Goal: Information Seeking & Learning: Learn about a topic

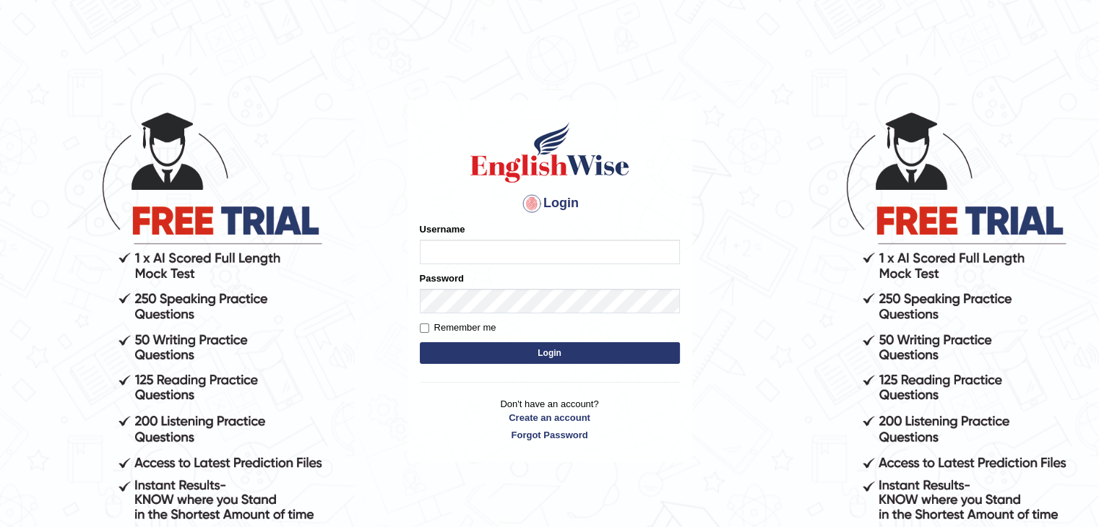
type input "anuradhas"
click at [468, 330] on label "Remember me" at bounding box center [458, 328] width 77 height 14
click at [429, 330] on input "Remember me" at bounding box center [424, 328] width 9 height 9
checkbox input "true"
click at [488, 353] on button "Login" at bounding box center [550, 353] width 260 height 22
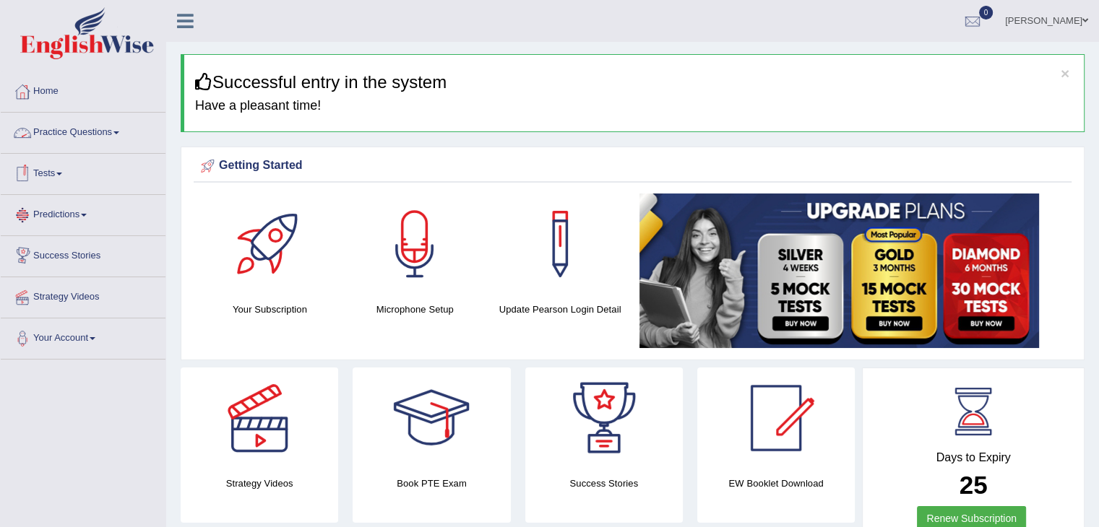
click at [110, 137] on link "Practice Questions" at bounding box center [83, 131] width 165 height 36
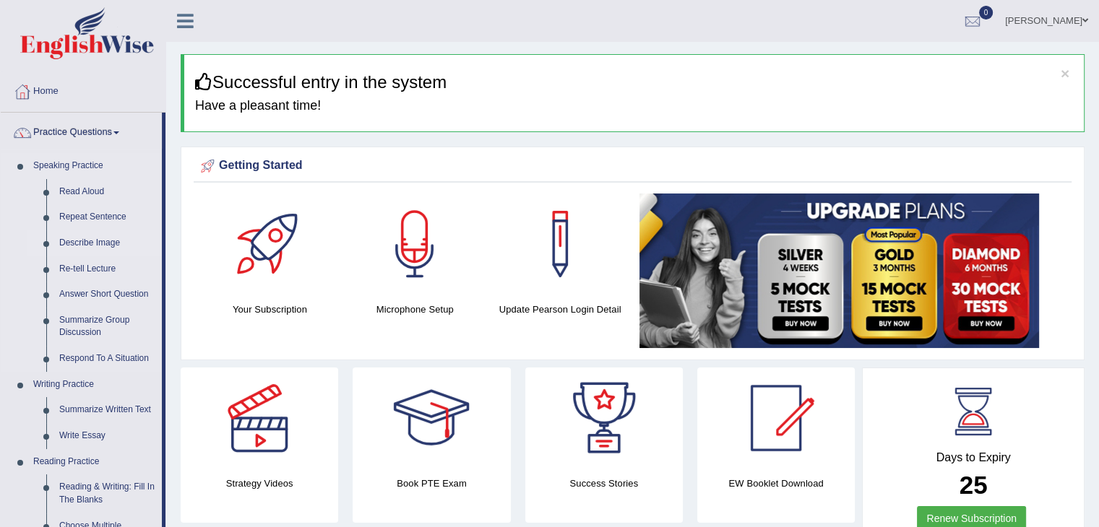
click at [95, 247] on link "Describe Image" at bounding box center [107, 243] width 109 height 26
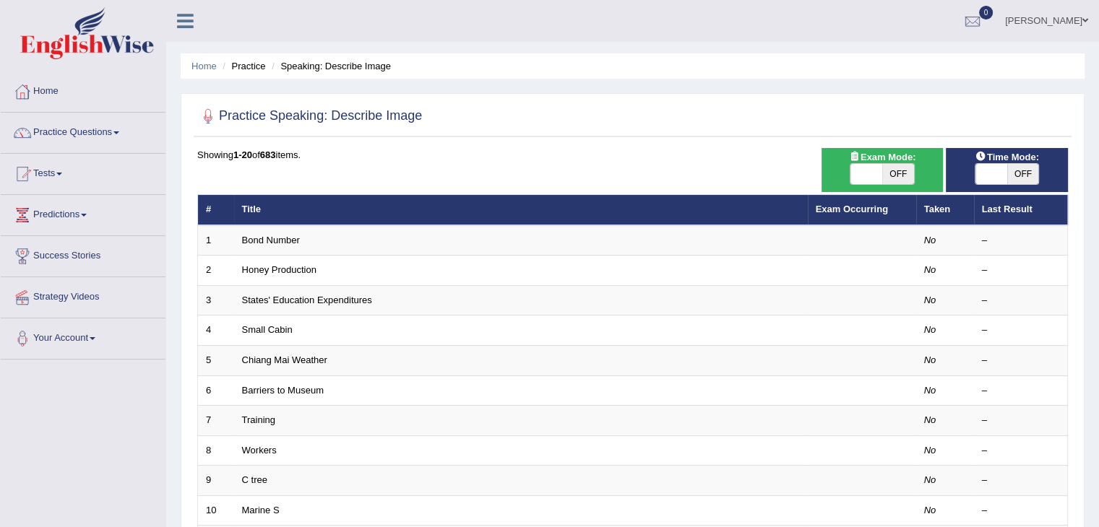
click at [1013, 170] on span "OFF" at bounding box center [1023, 174] width 32 height 20
checkbox input "true"
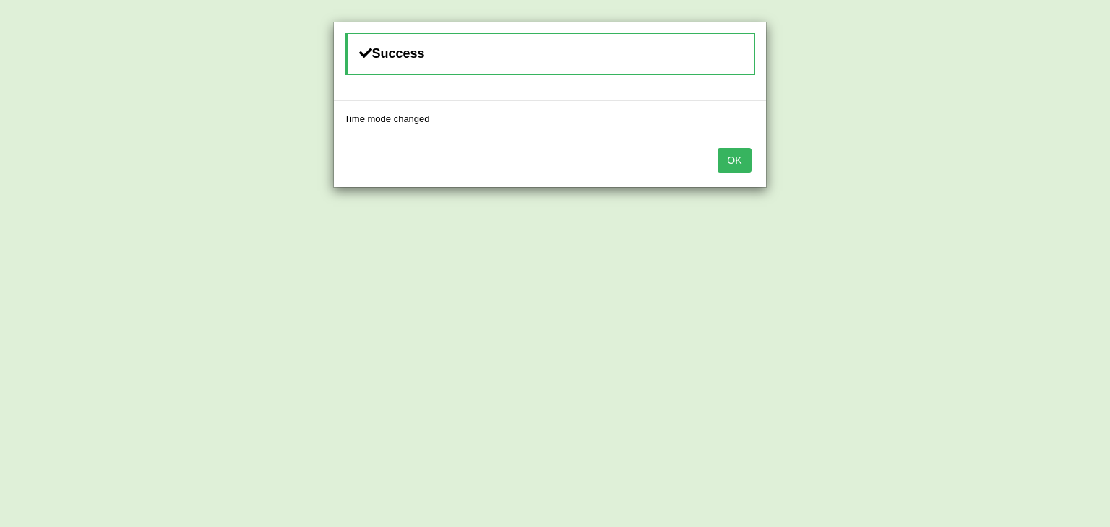
click at [740, 161] on button "OK" at bounding box center [733, 160] width 33 height 25
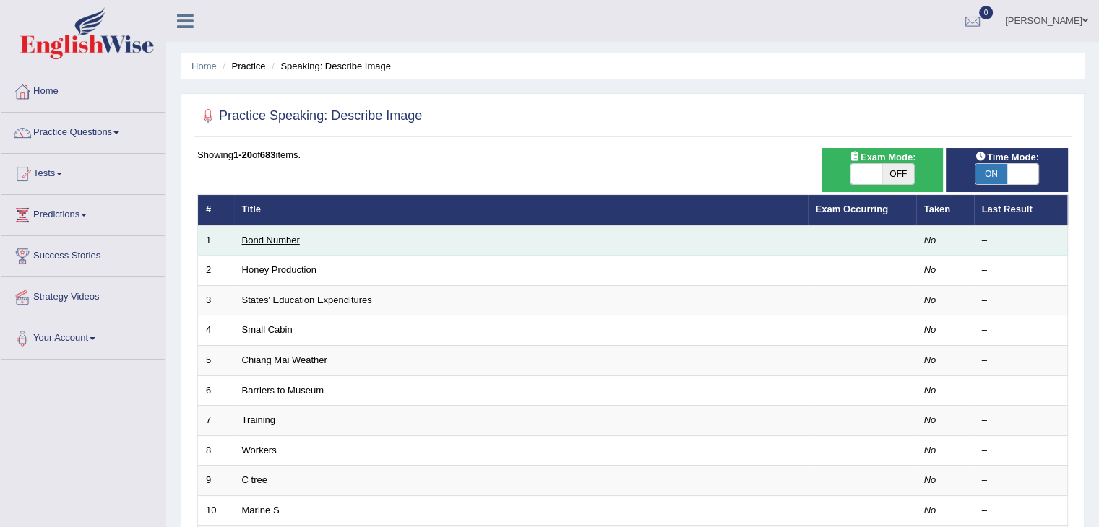
click at [266, 236] on link "Bond Number" at bounding box center [271, 240] width 58 height 11
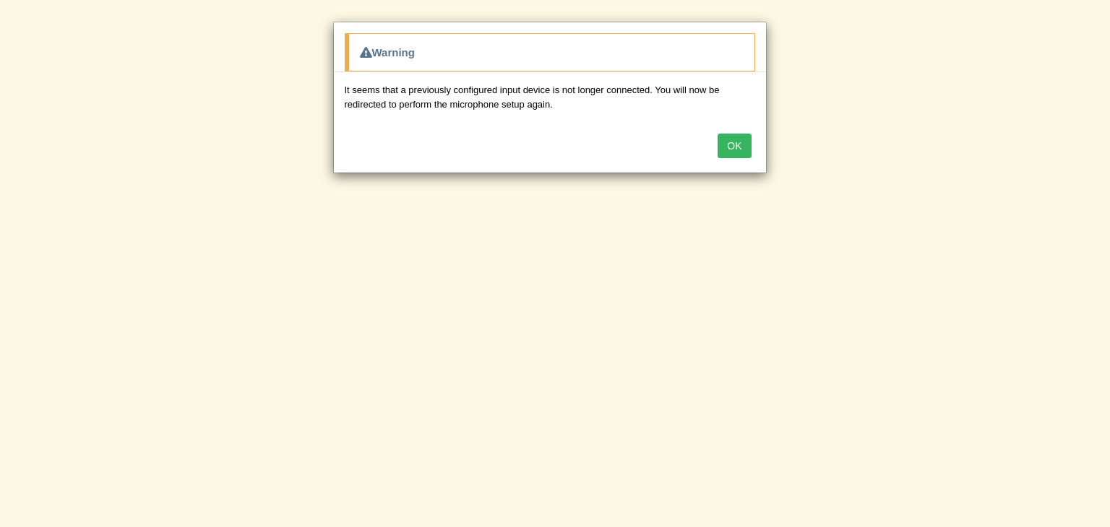
click at [748, 137] on button "OK" at bounding box center [733, 146] width 33 height 25
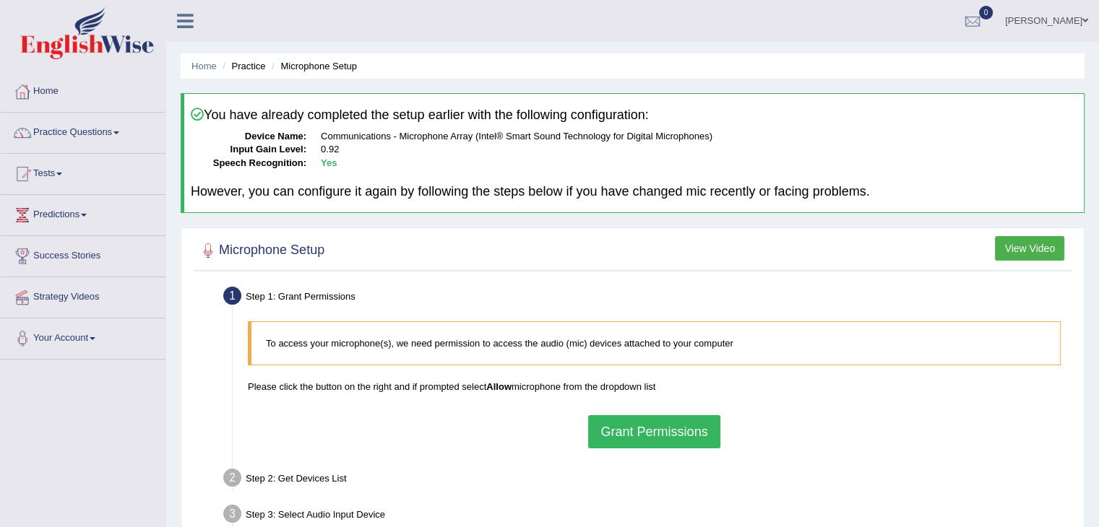
click at [682, 422] on button "Grant Permissions" at bounding box center [653, 431] width 131 height 33
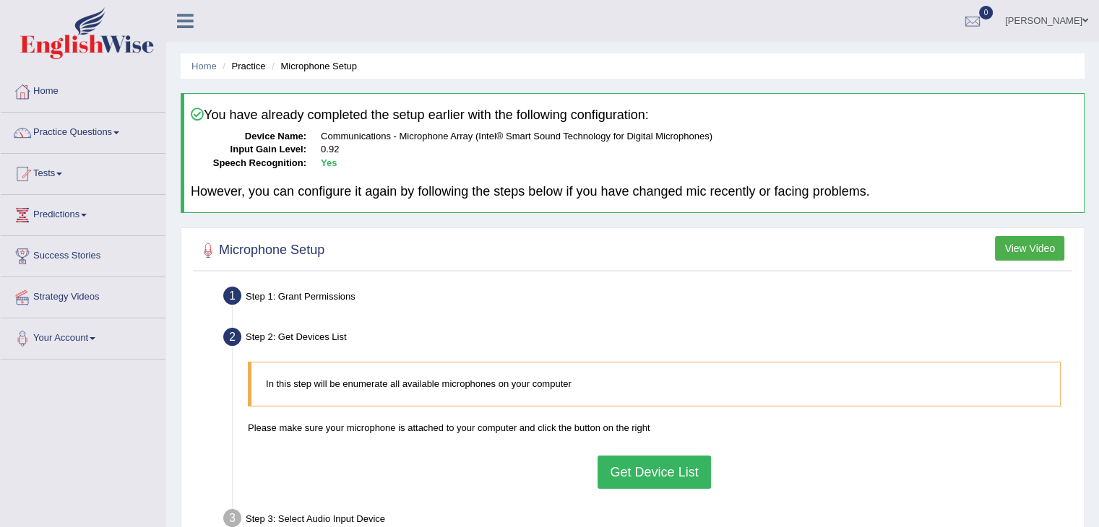
click at [524, 467] on div "In this step will be enumerate all available microphones on your computer Pleas…" at bounding box center [654, 425] width 827 height 141
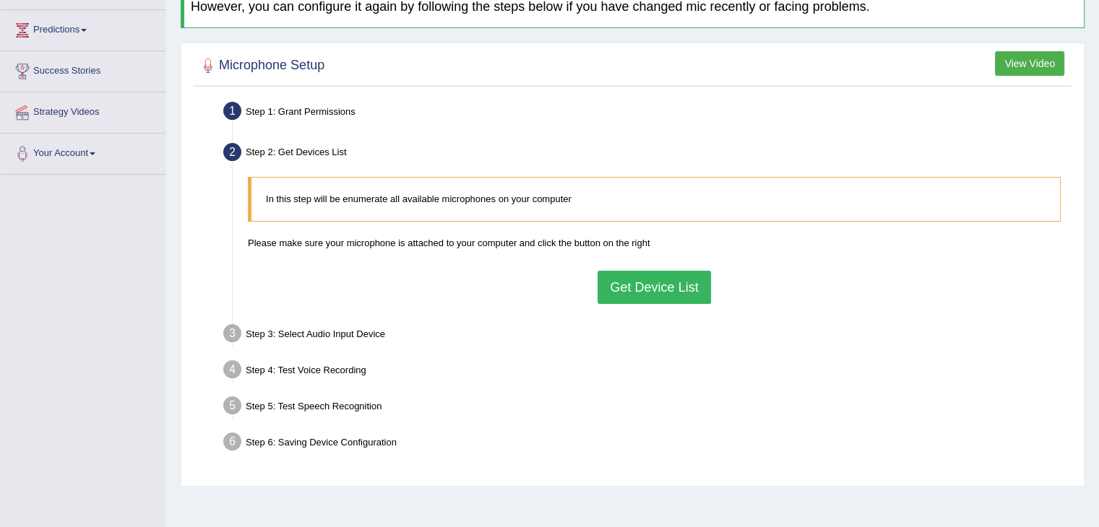
scroll to position [231, 0]
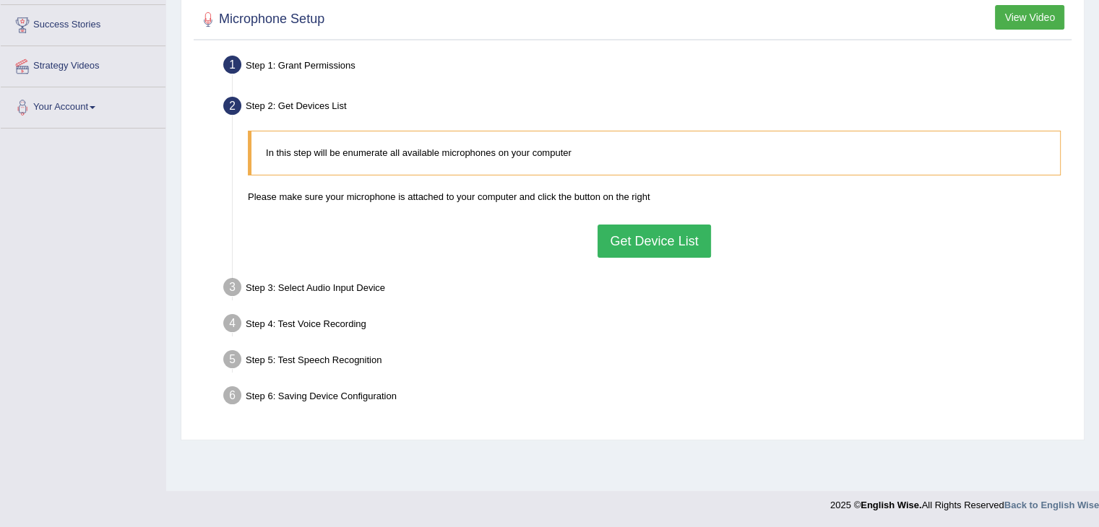
click at [688, 245] on button "Get Device List" at bounding box center [653, 241] width 113 height 33
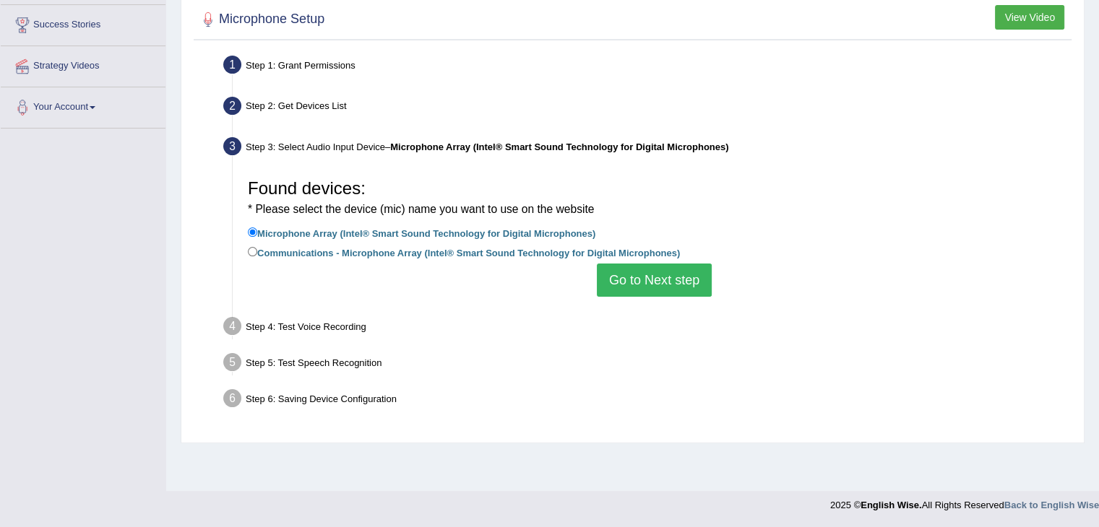
click at [667, 280] on button "Go to Next step" at bounding box center [654, 280] width 115 height 33
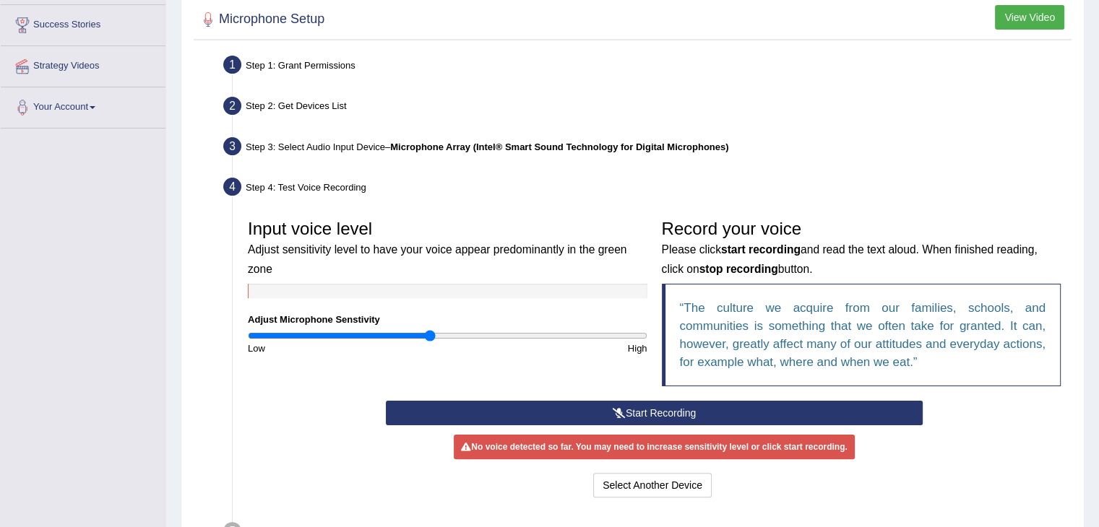
click at [647, 407] on button "Start Recording" at bounding box center [654, 413] width 537 height 25
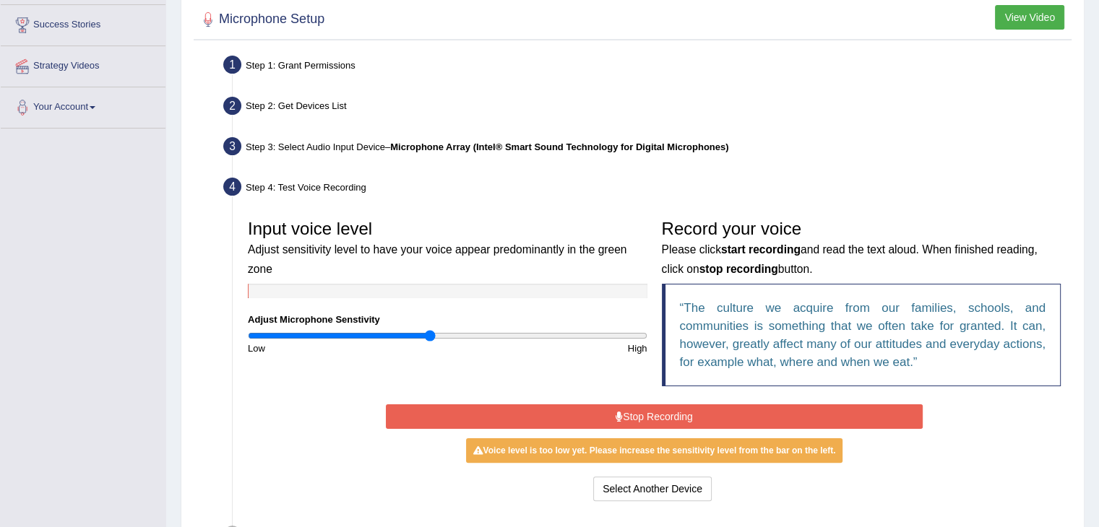
click at [501, 414] on button "Stop Recording" at bounding box center [654, 417] width 537 height 25
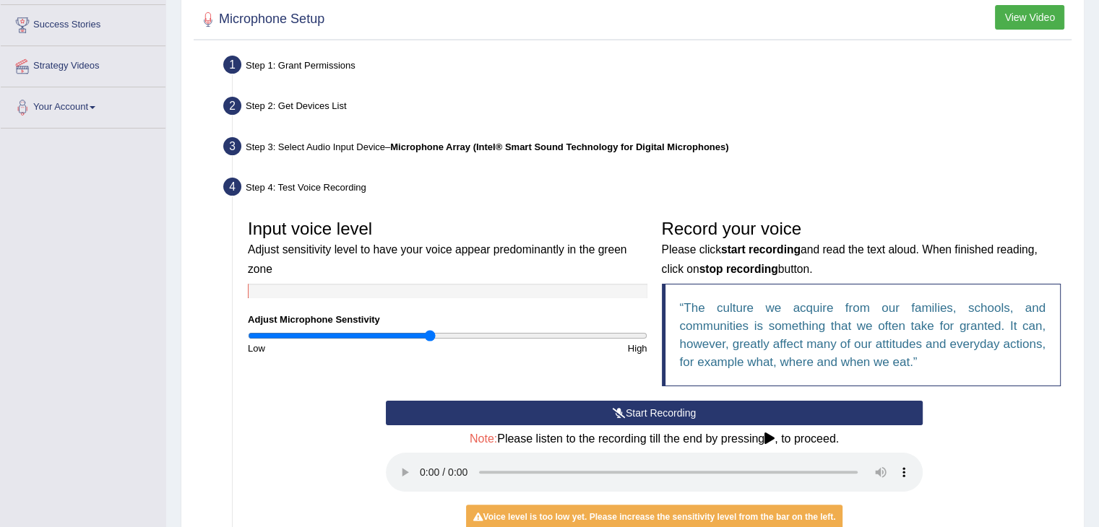
click at [276, 450] on div "Start Recording Stop Recording Note: Please listen to the recording till the en…" at bounding box center [654, 486] width 827 height 170
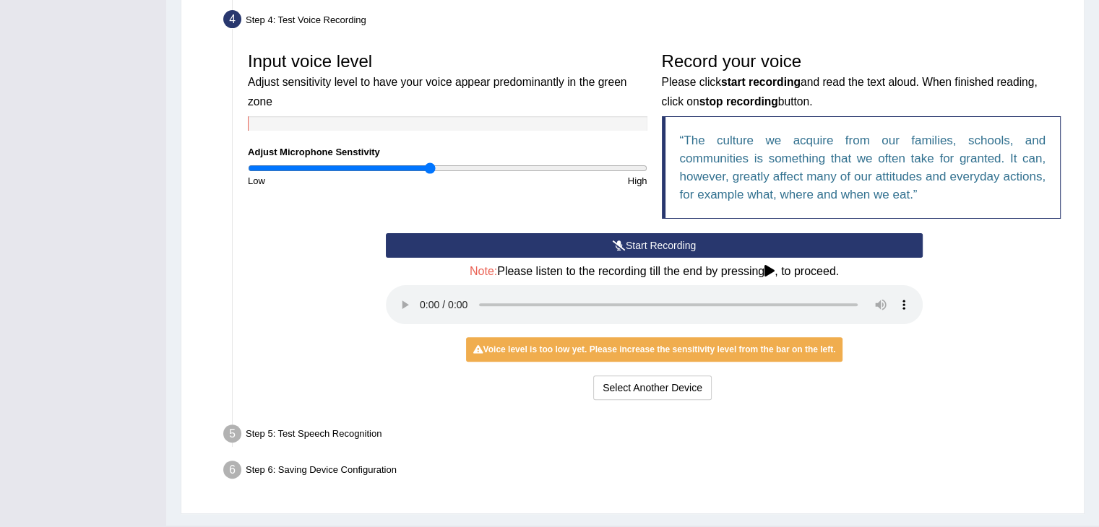
scroll to position [431, 0]
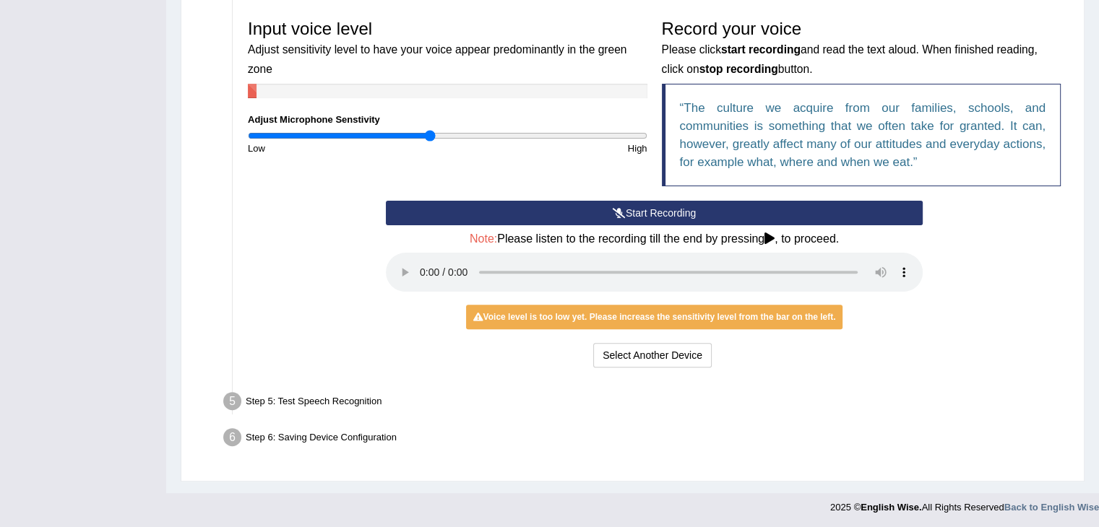
click at [327, 273] on div "Start Recording Stop Recording Note: Please listen to the recording till the en…" at bounding box center [654, 286] width 827 height 170
click at [337, 230] on div "Start Recording Stop Recording Note: Please listen to the recording till the en…" at bounding box center [654, 286] width 827 height 170
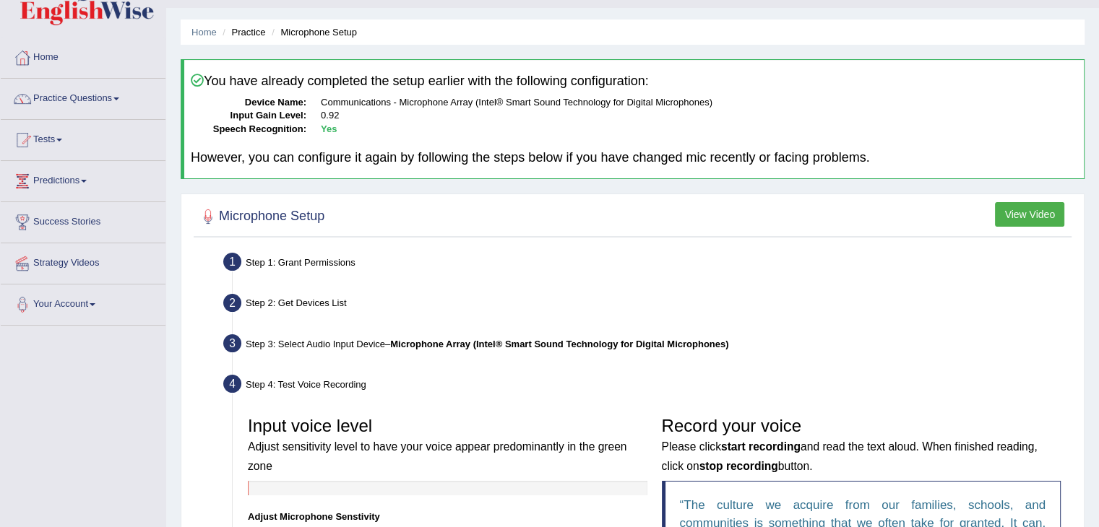
scroll to position [0, 0]
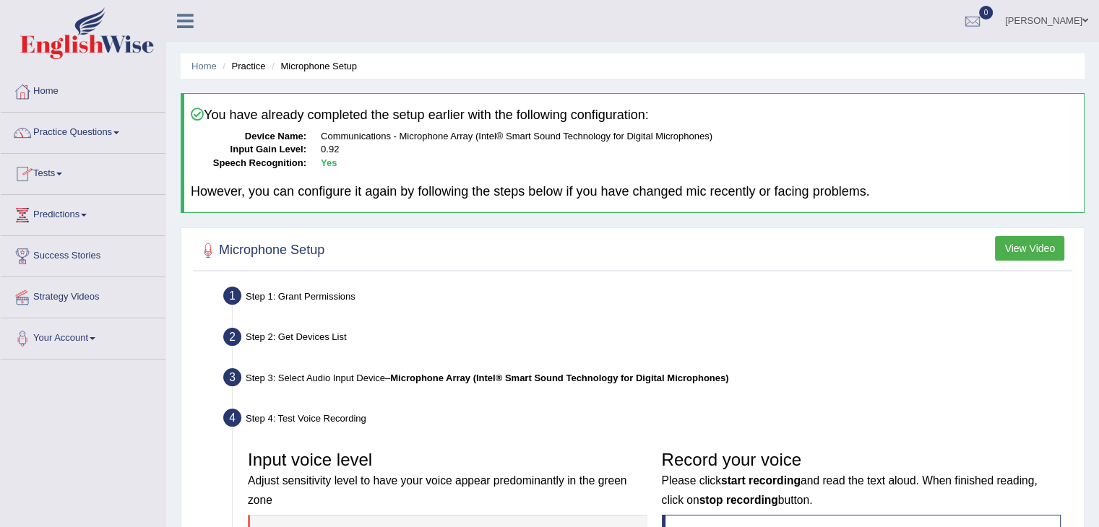
click at [69, 137] on link "Practice Questions" at bounding box center [83, 131] width 165 height 36
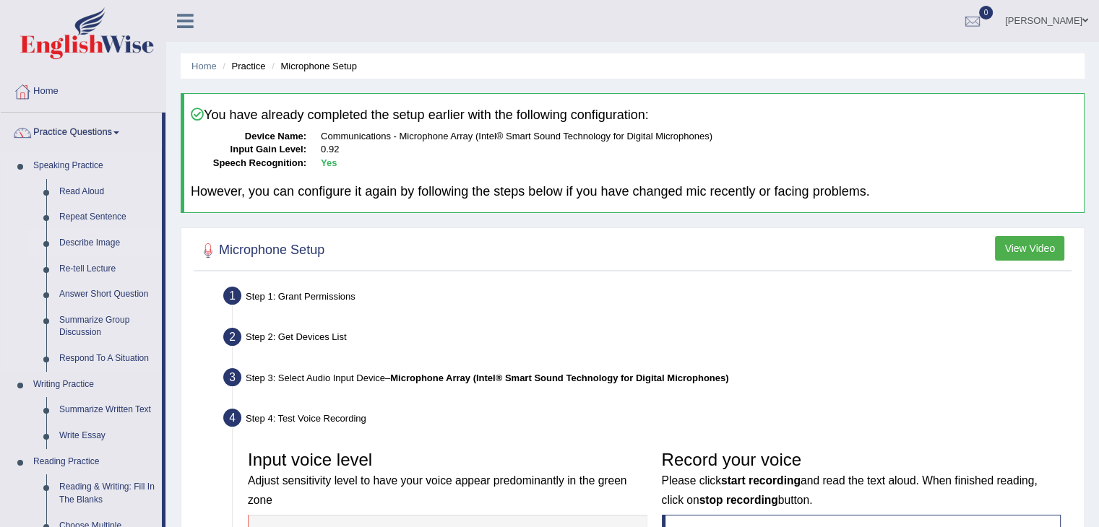
click at [94, 241] on link "Describe Image" at bounding box center [107, 243] width 109 height 26
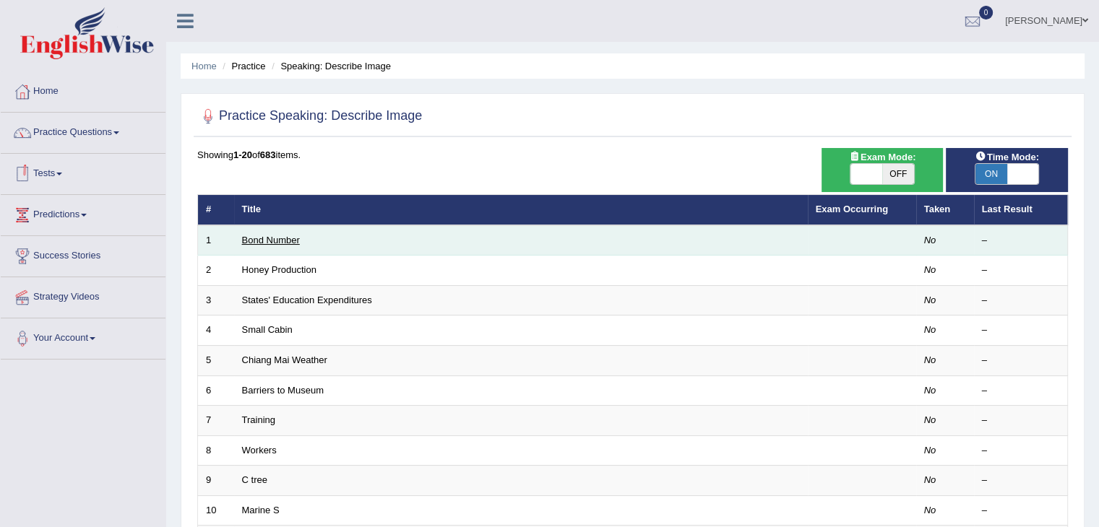
click at [290, 236] on link "Bond Number" at bounding box center [271, 240] width 58 height 11
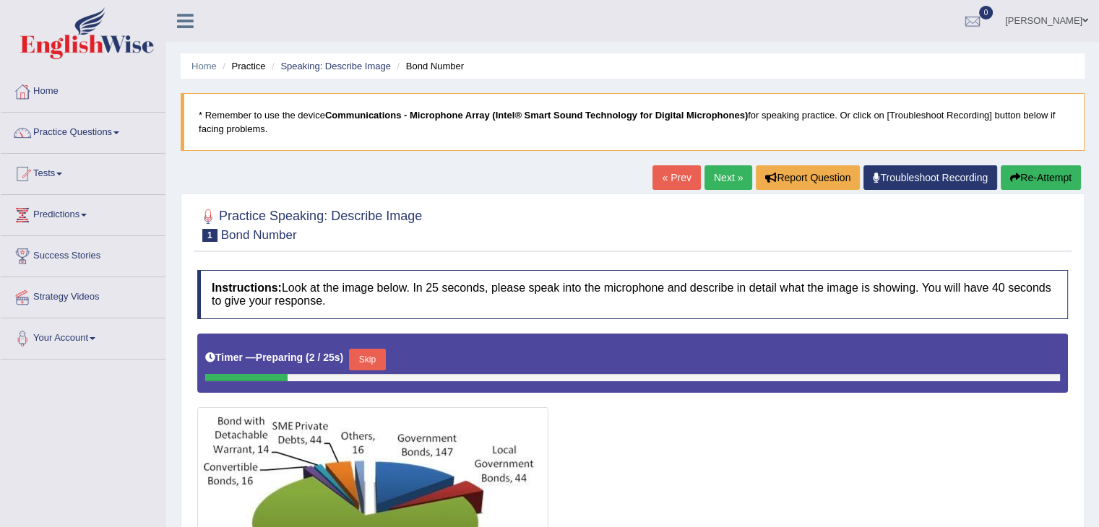
click at [789, 411] on div at bounding box center [632, 486] width 870 height 305
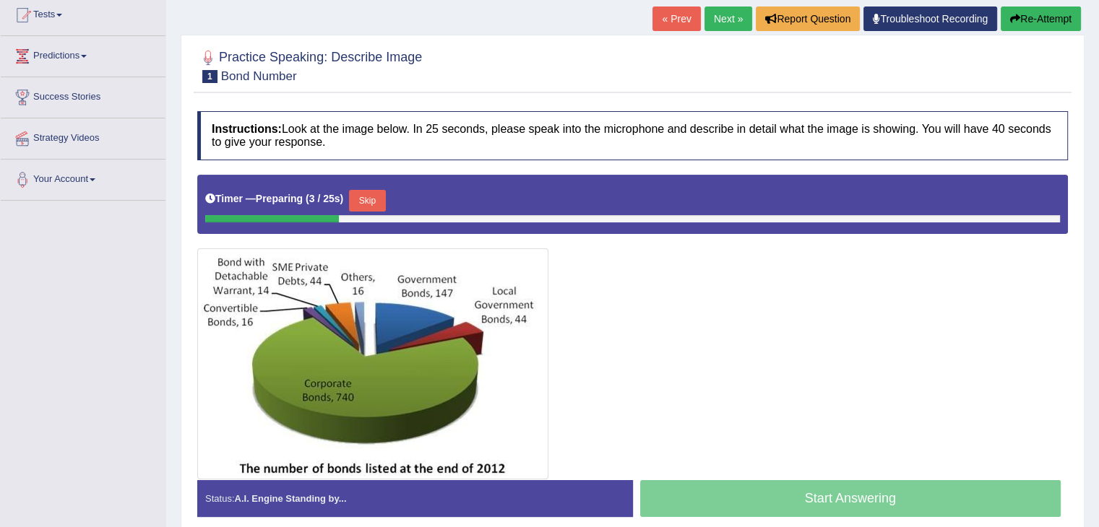
scroll to position [231, 0]
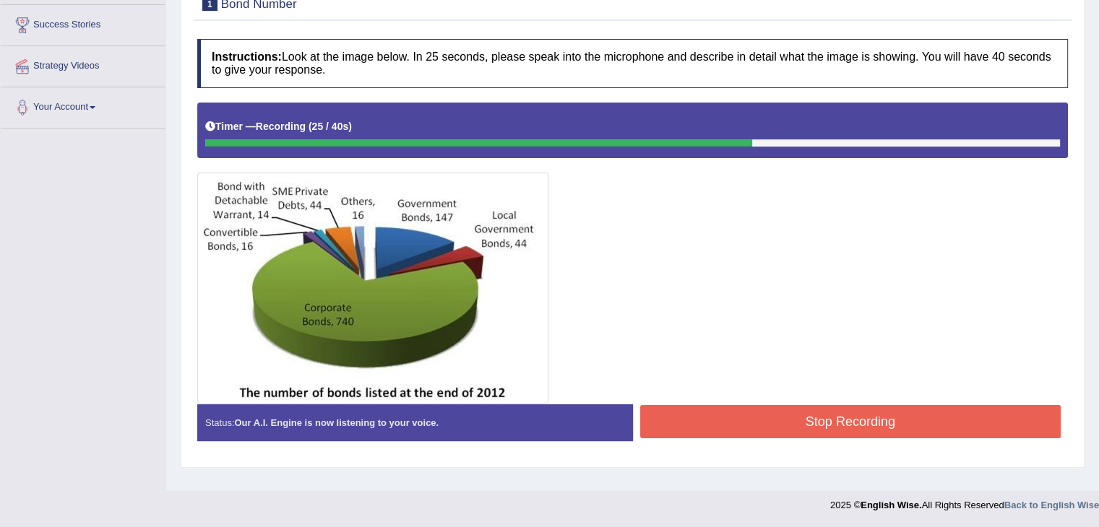
click at [789, 428] on button "Stop Recording" at bounding box center [850, 421] width 421 height 33
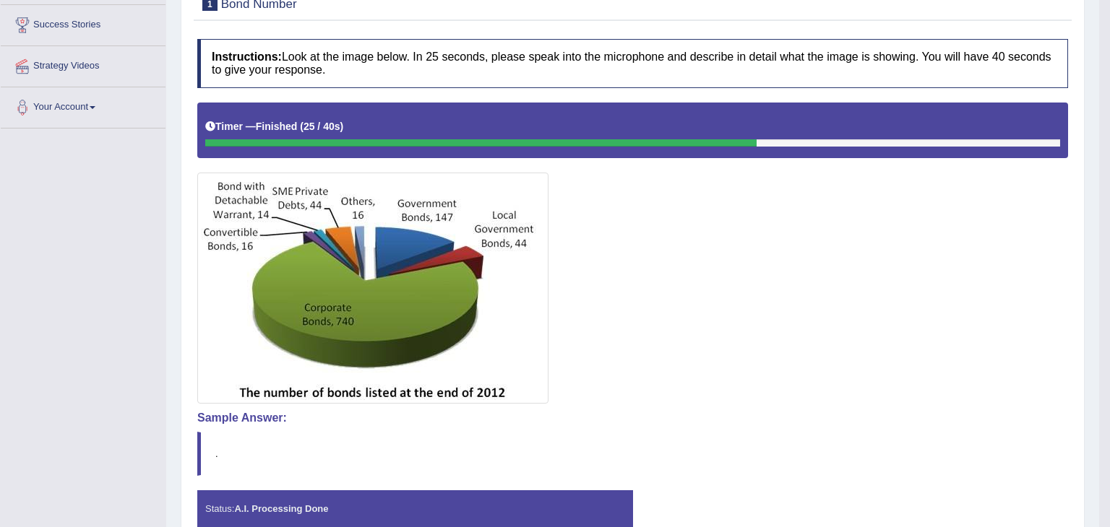
click at [770, 296] on body "Toggle navigation Home Practice Questions Speaking Practice Read Aloud Repeat S…" at bounding box center [555, 32] width 1110 height 527
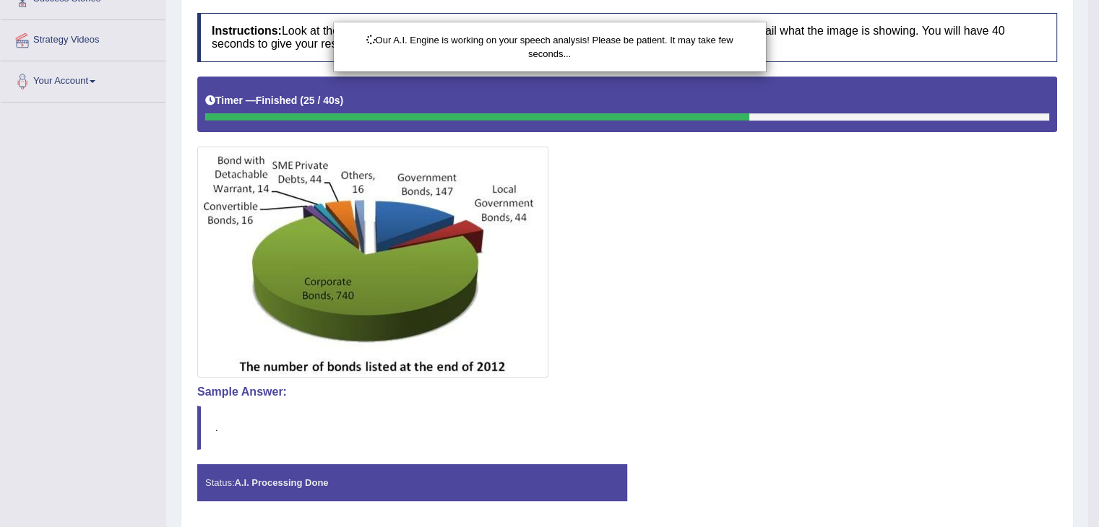
scroll to position [260, 0]
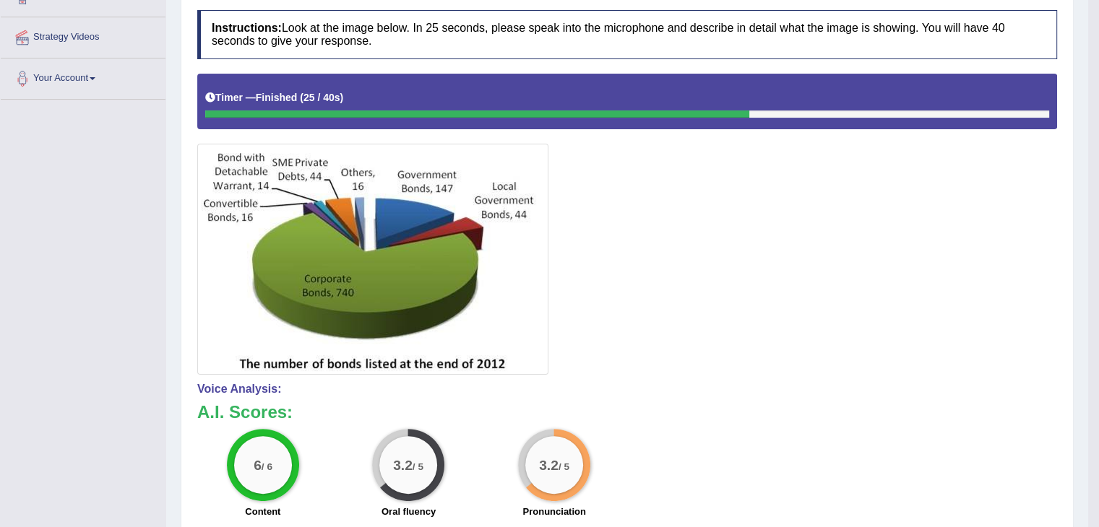
click at [738, 415] on h3 "A.I. Scores:" at bounding box center [627, 412] width 860 height 19
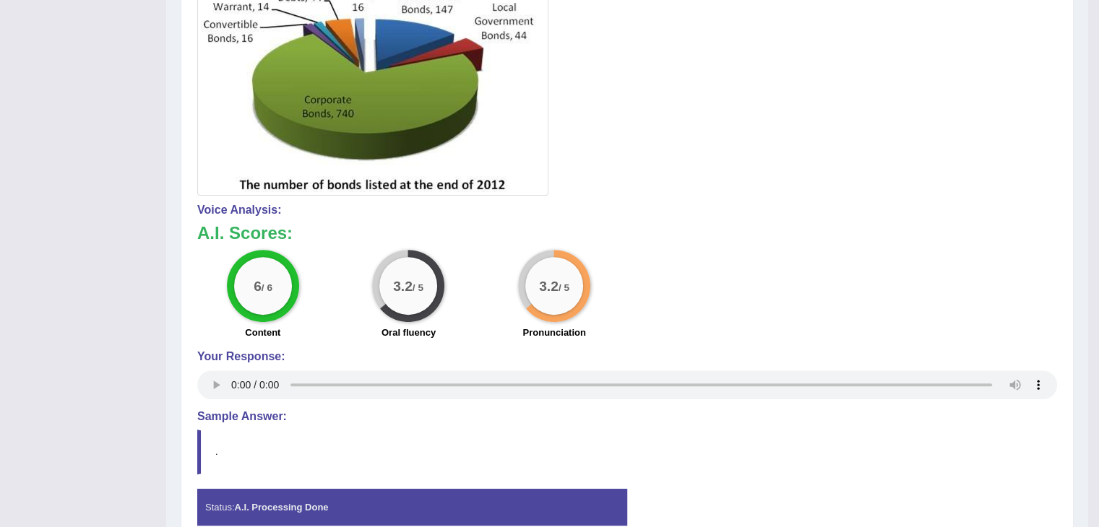
scroll to position [509, 0]
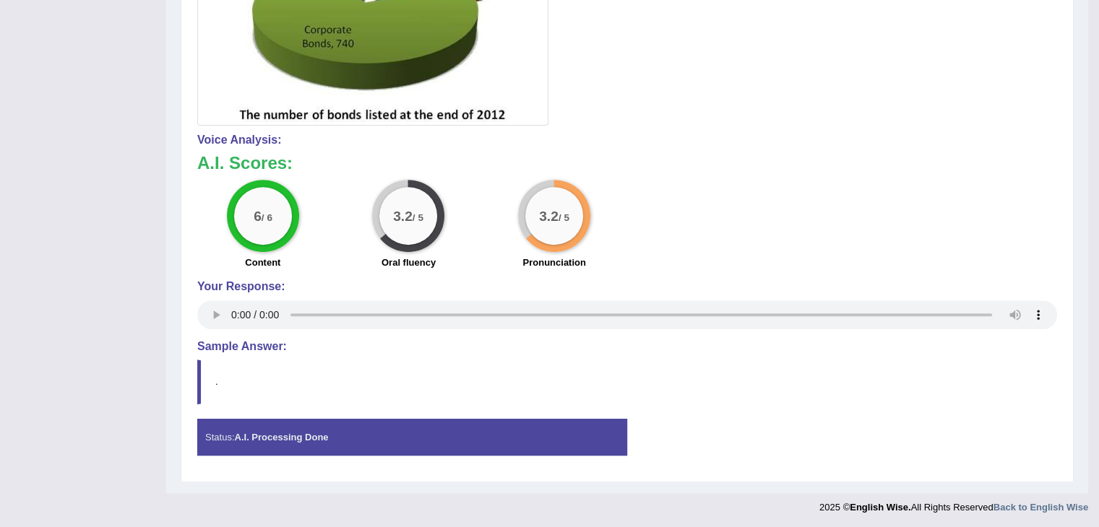
click at [236, 347] on h4 "Sample Answer:" at bounding box center [627, 346] width 860 height 13
click at [722, 142] on h4 "Voice Analysis:" at bounding box center [627, 140] width 860 height 13
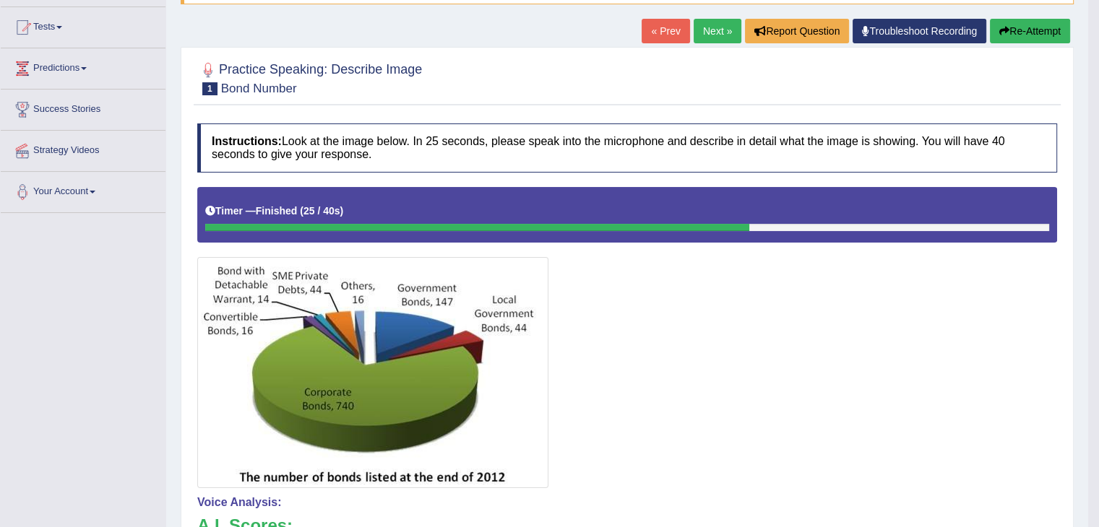
scroll to position [134, 0]
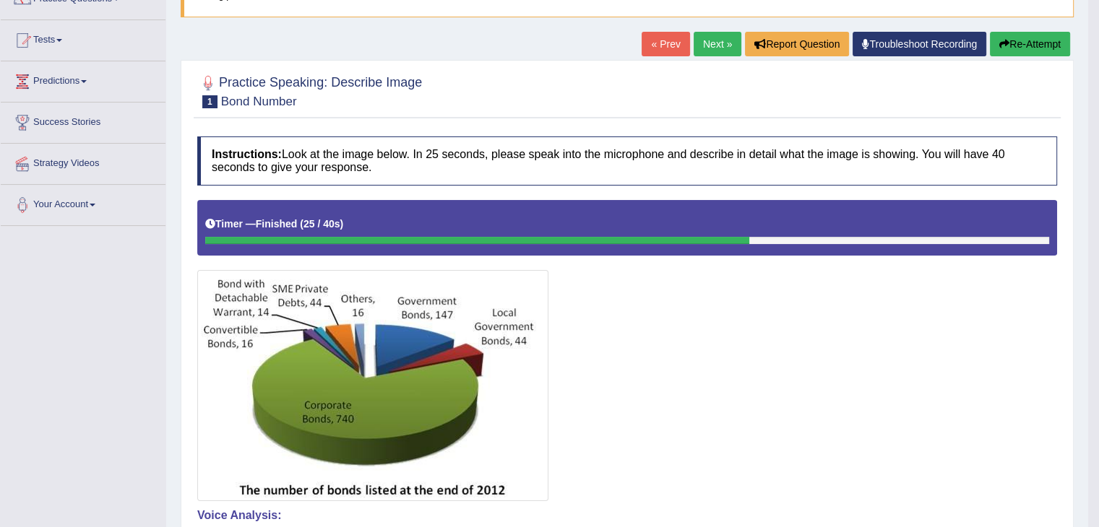
click at [1003, 47] on icon "button" at bounding box center [1004, 44] width 10 height 10
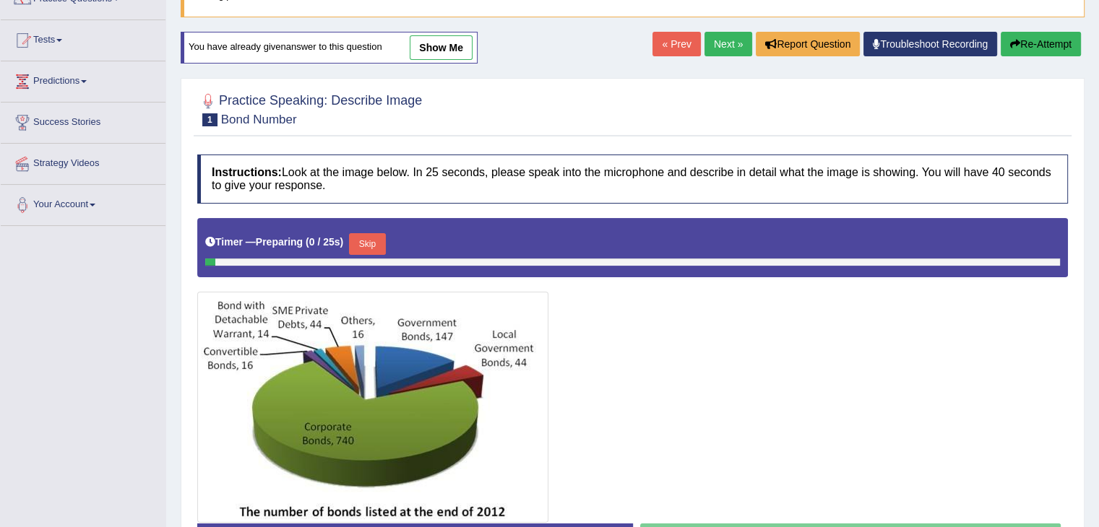
click at [725, 345] on div at bounding box center [632, 370] width 870 height 305
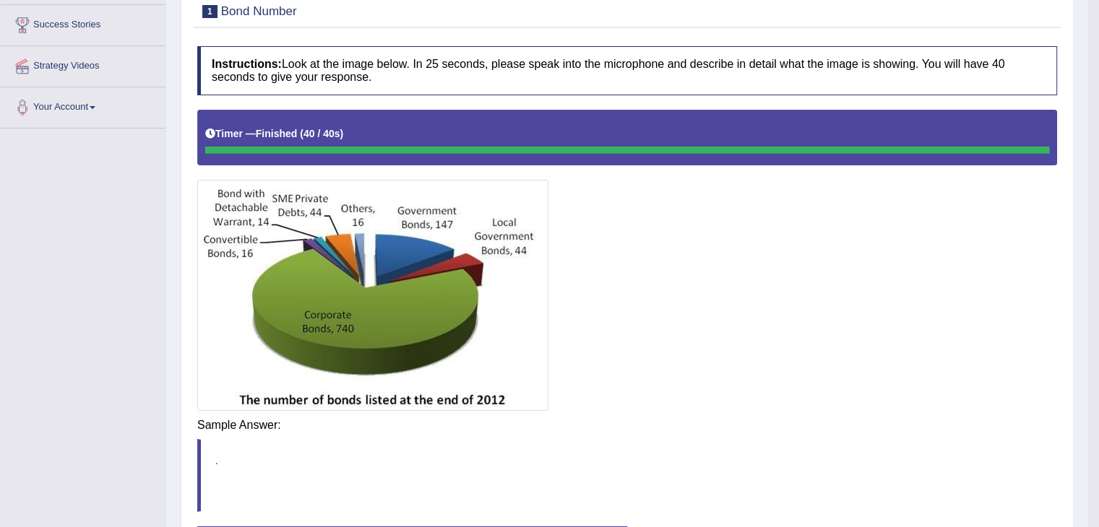
scroll to position [238, 0]
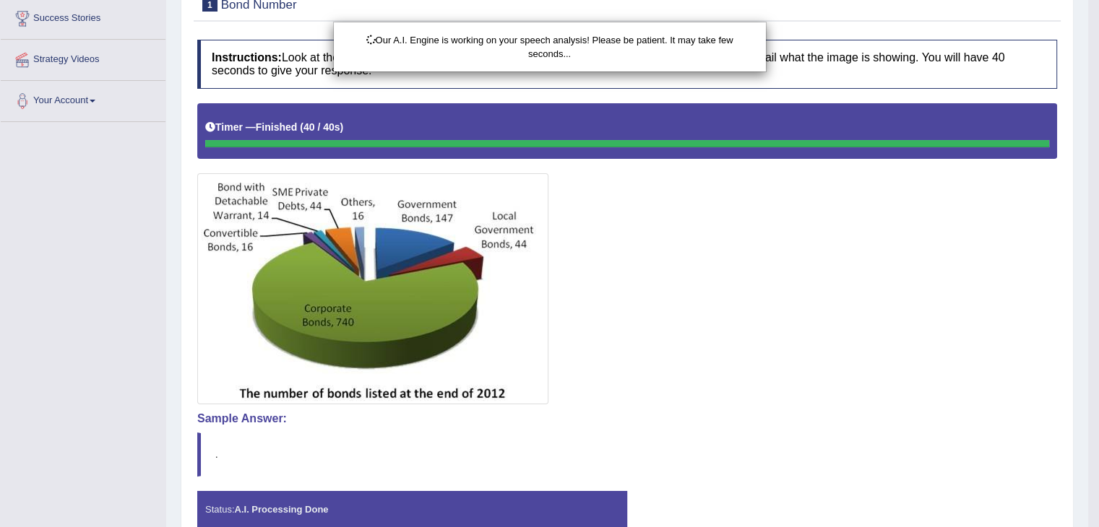
click at [684, 290] on body "Toggle navigation Home Practice Questions Speaking Practice Read Aloud Repeat S…" at bounding box center [549, 25] width 1099 height 527
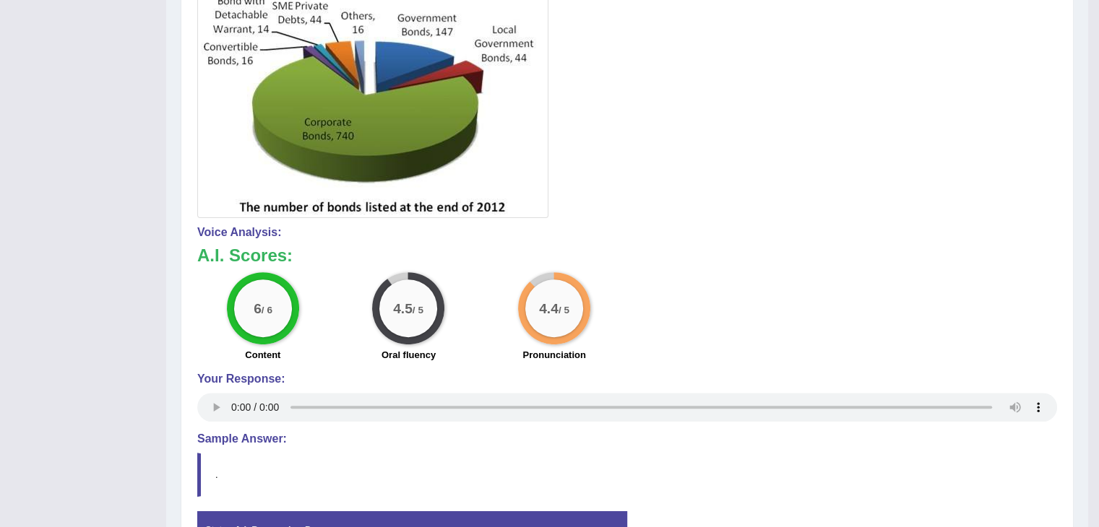
scroll to position [498, 0]
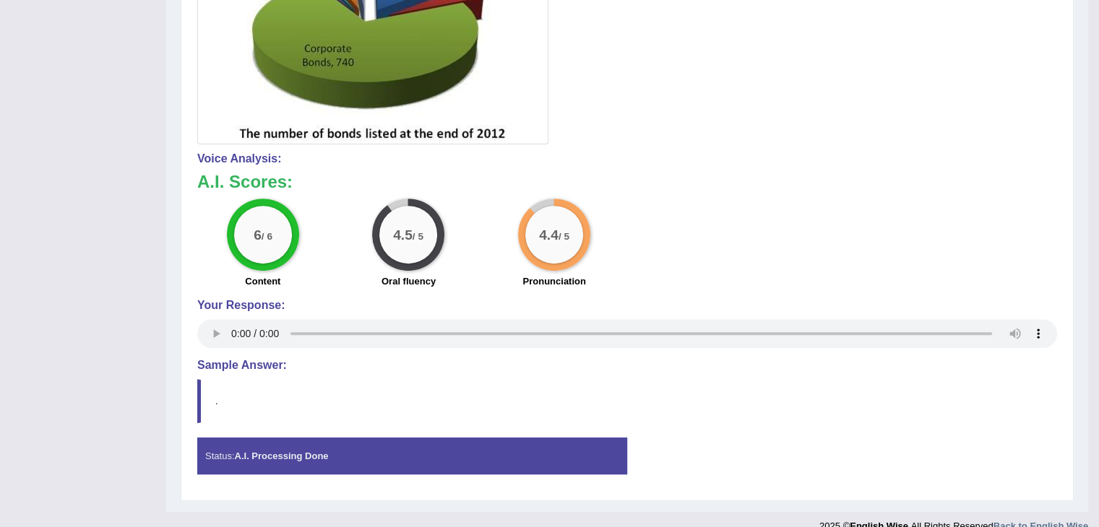
click at [831, 241] on div "6 / 6 Content 4.5 / 5 Oral fluency 4.4 / 5 Pronunciation" at bounding box center [627, 245] width 874 height 93
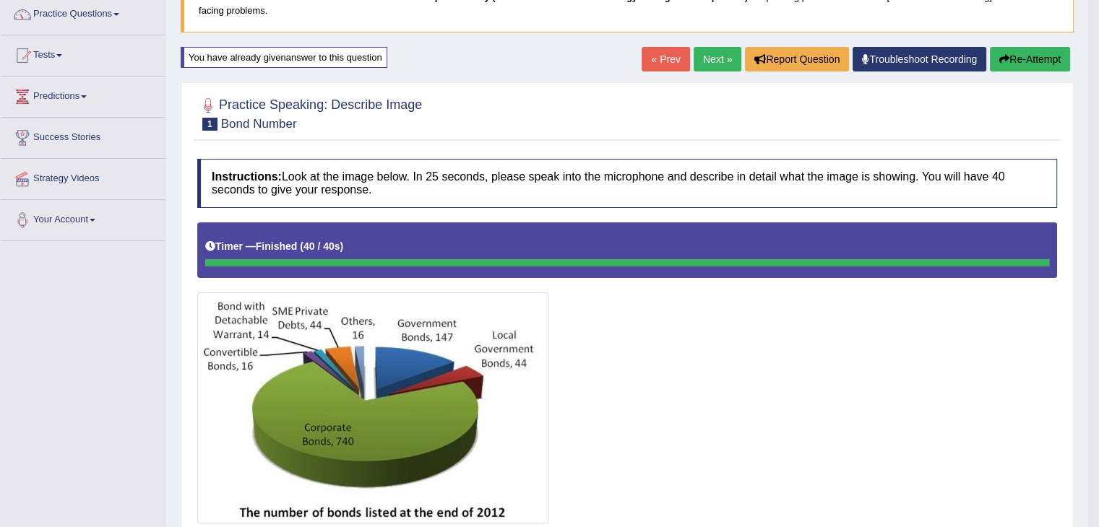
scroll to position [113, 0]
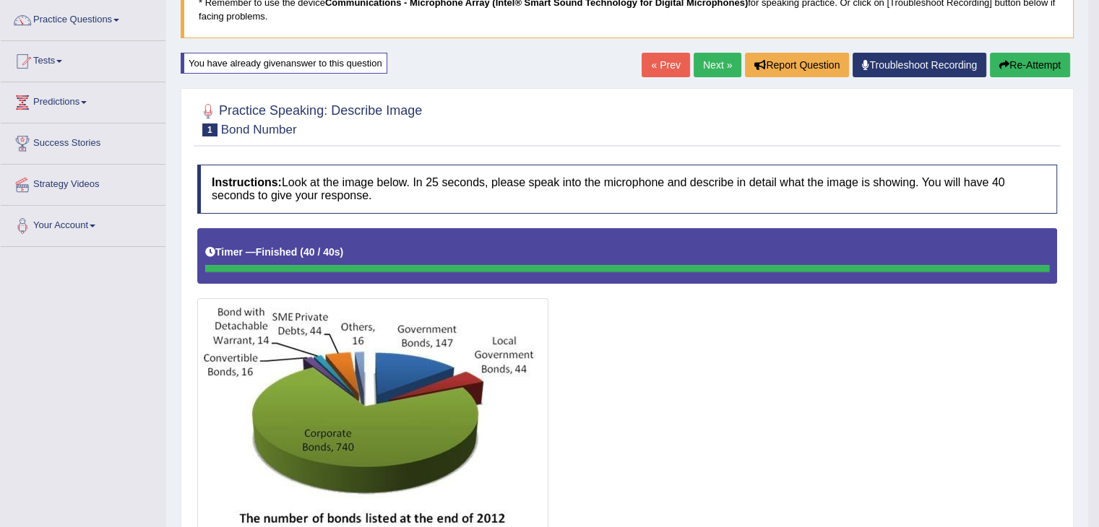
click at [712, 66] on link "Next »" at bounding box center [717, 65] width 48 height 25
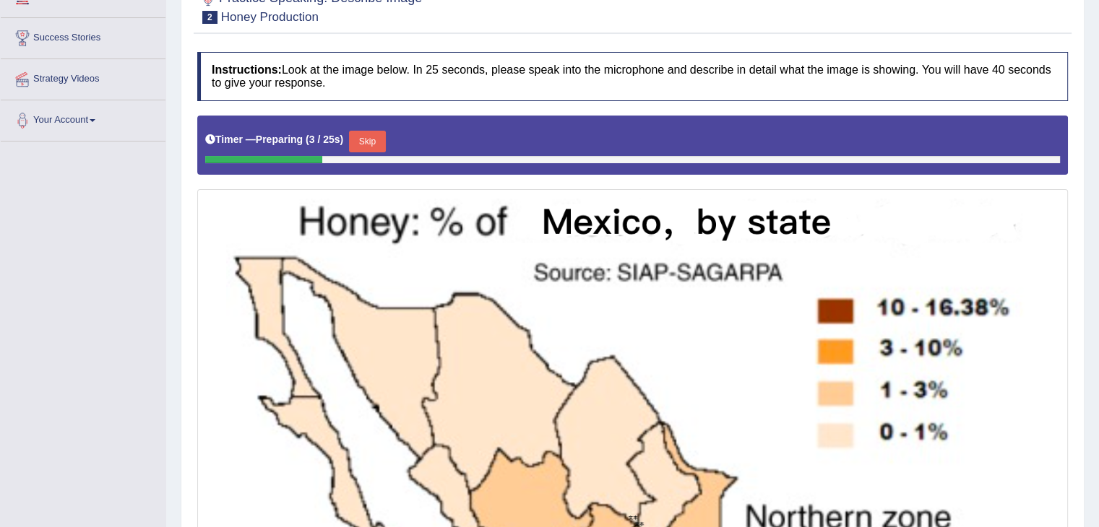
click at [1098, 309] on html "Toggle navigation Home Practice Questions Speaking Practice Read Aloud Repeat S…" at bounding box center [549, 45] width 1099 height 527
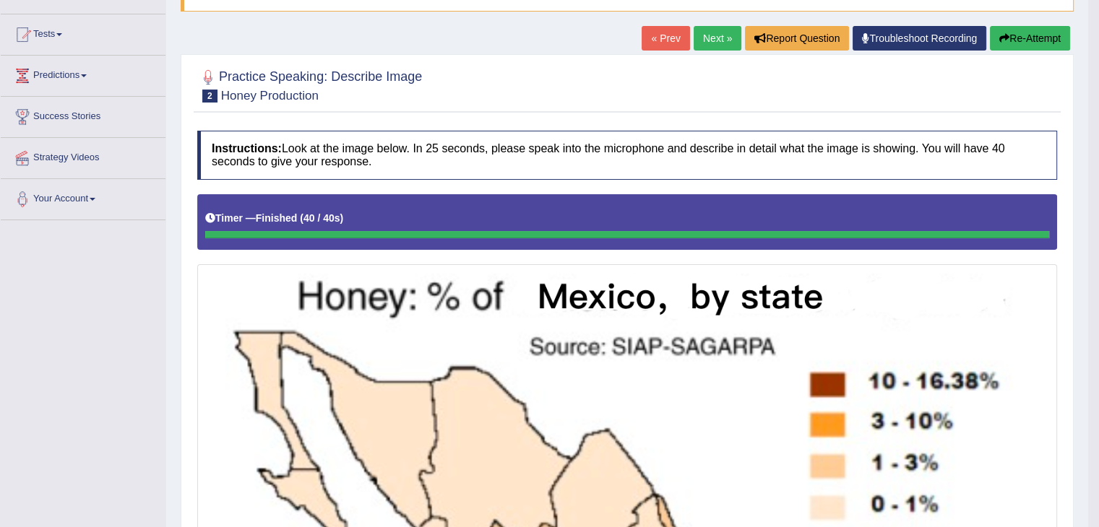
scroll to position [126, 0]
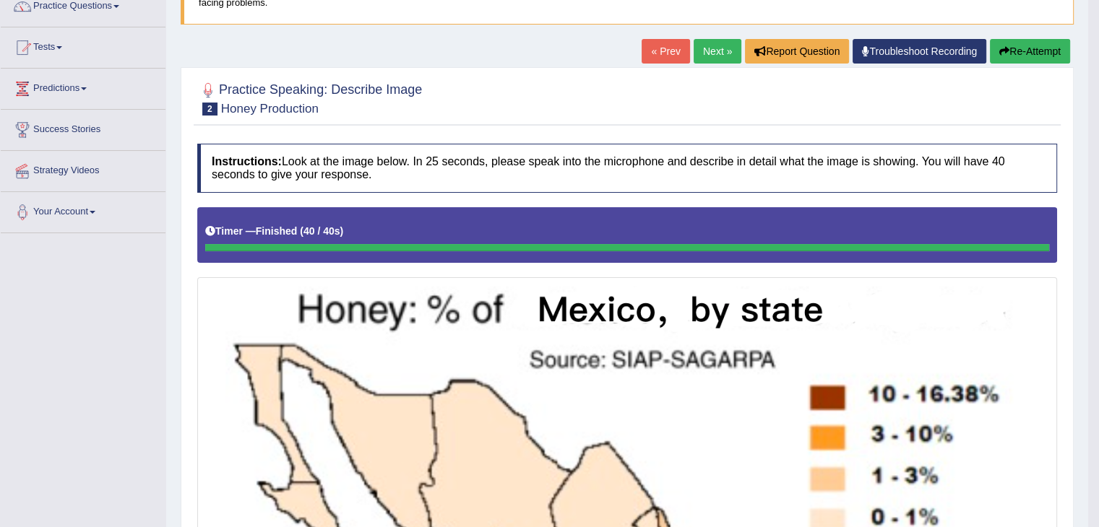
click at [715, 51] on link "Next »" at bounding box center [717, 51] width 48 height 25
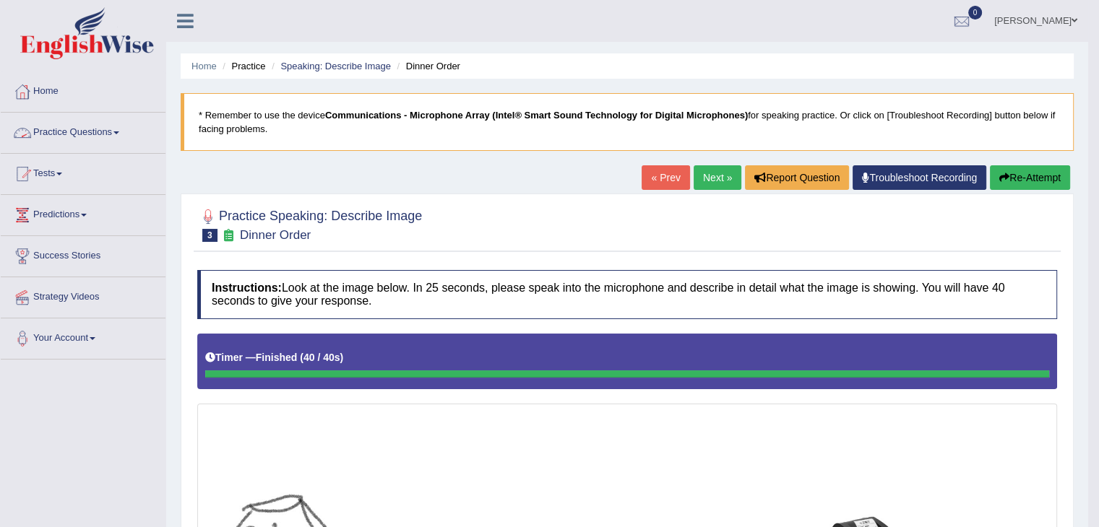
click at [110, 142] on link "Practice Questions" at bounding box center [83, 131] width 165 height 36
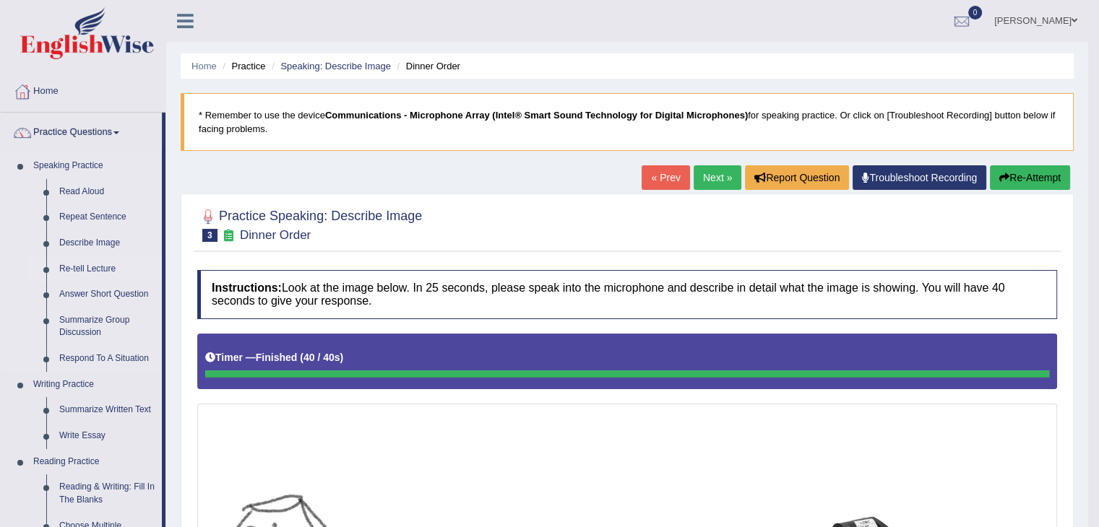
click at [97, 270] on link "Re-tell Lecture" at bounding box center [107, 269] width 109 height 26
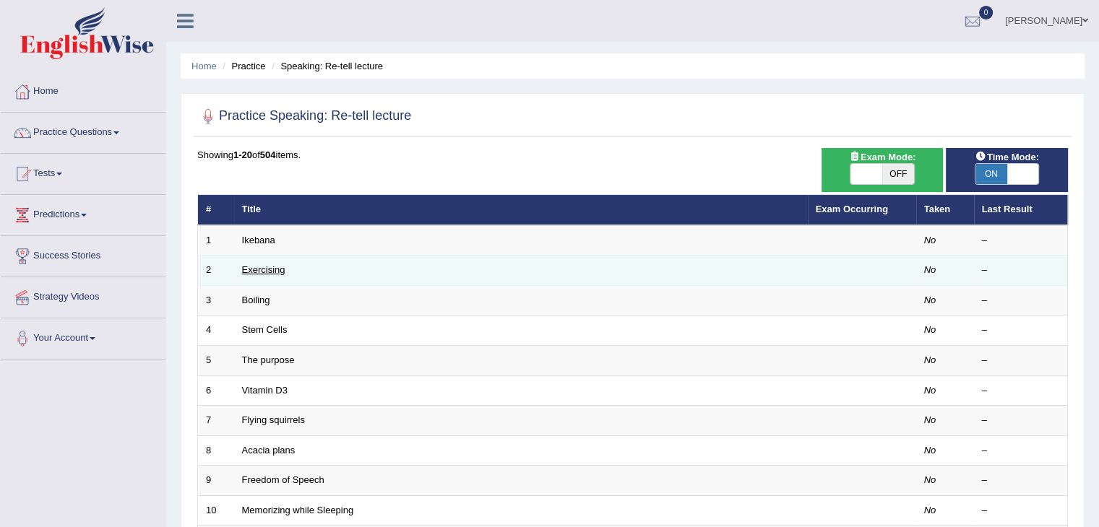
click at [277, 269] on link "Exercising" at bounding box center [263, 269] width 43 height 11
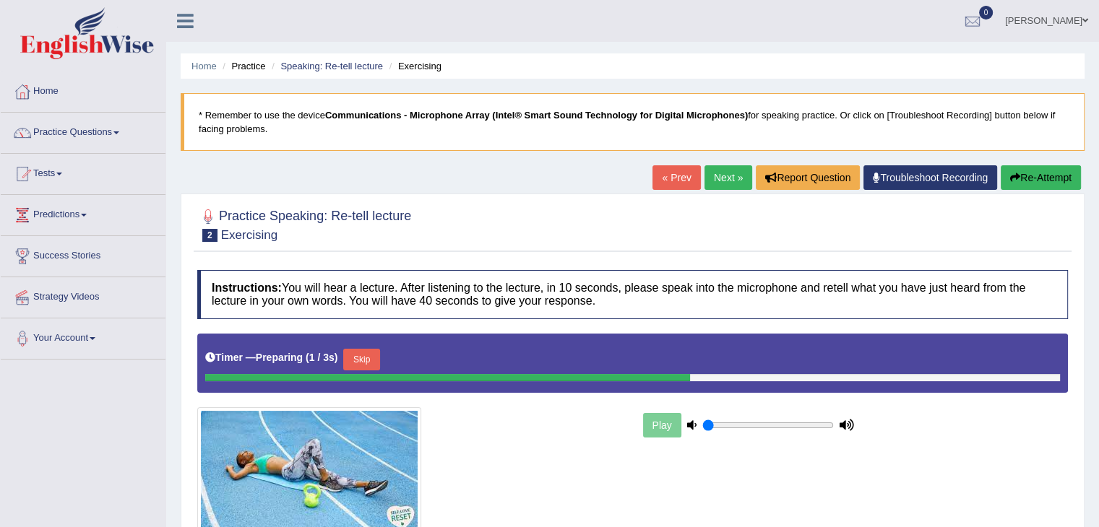
click at [564, 472] on div at bounding box center [411, 471] width 443 height 129
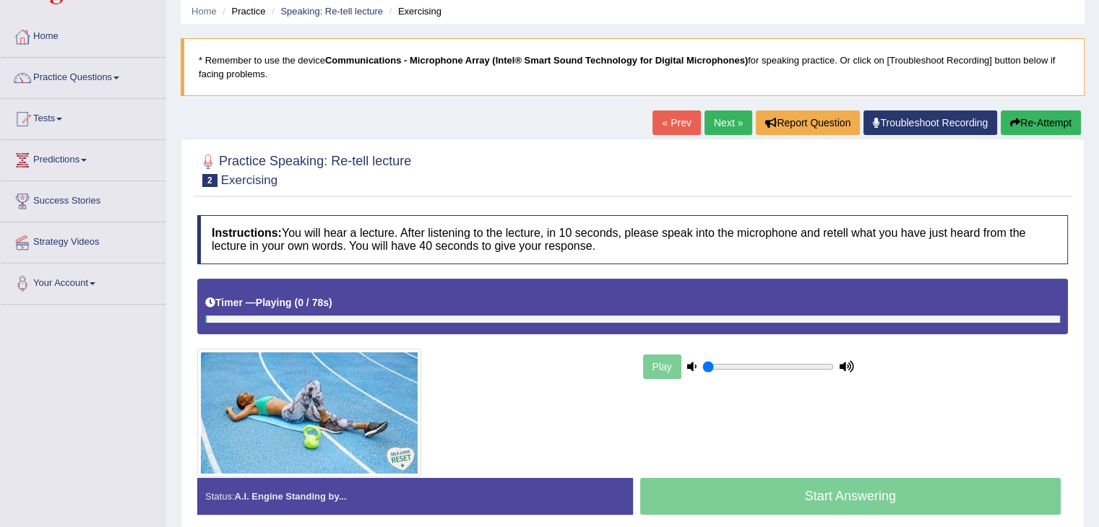
scroll to position [58, 0]
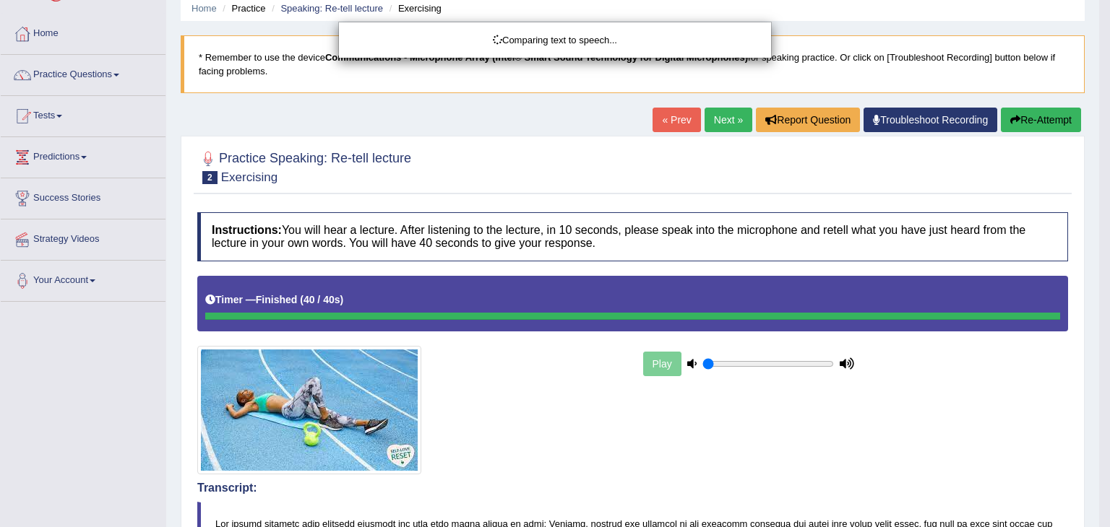
click at [552, 457] on body "Toggle navigation Home Practice Questions Speaking Practice Read Aloud Repeat S…" at bounding box center [555, 205] width 1110 height 527
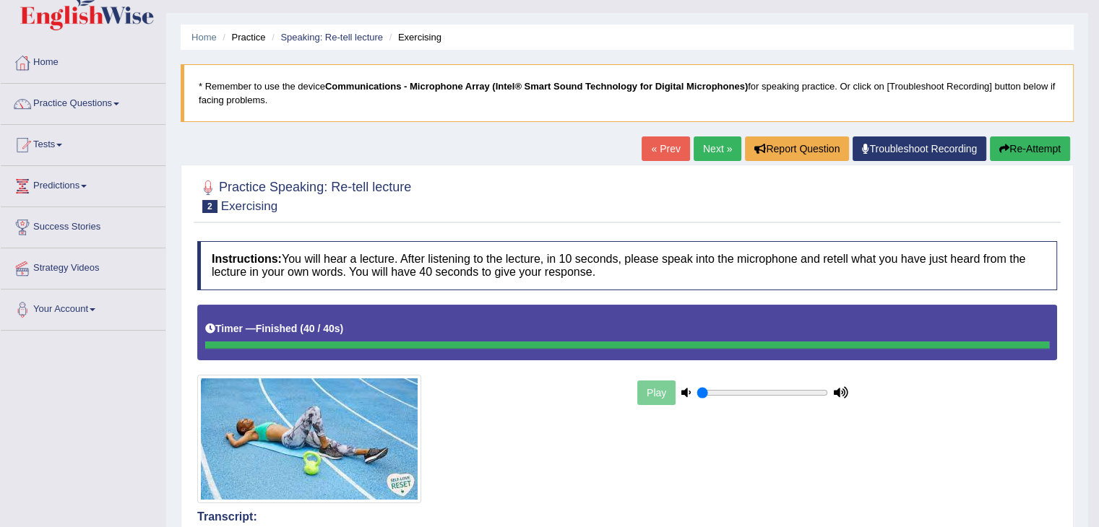
scroll to position [0, 0]
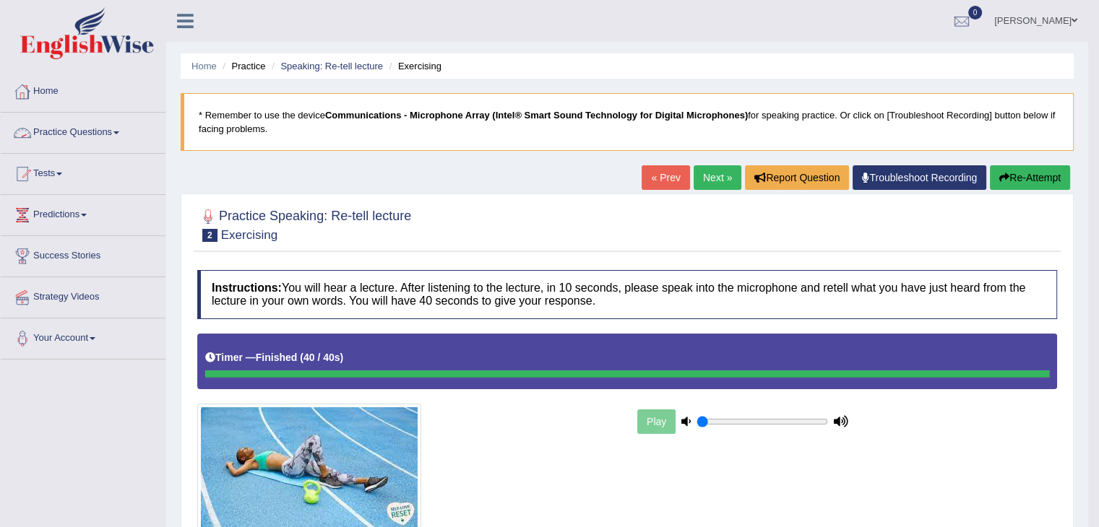
click at [60, 91] on link "Home" at bounding box center [83, 90] width 165 height 36
